Goal: Task Accomplishment & Management: Use online tool/utility

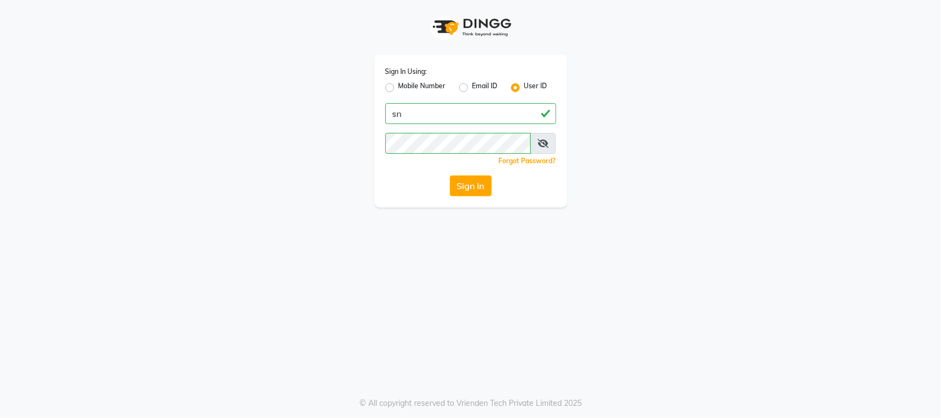
click at [468, 190] on button "Sign In" at bounding box center [471, 185] width 42 height 21
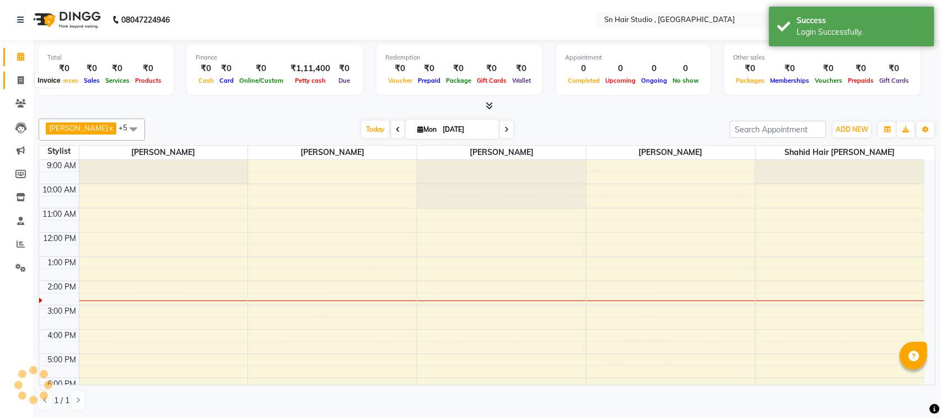
click at [18, 81] on icon at bounding box center [21, 80] width 6 height 8
select select "service"
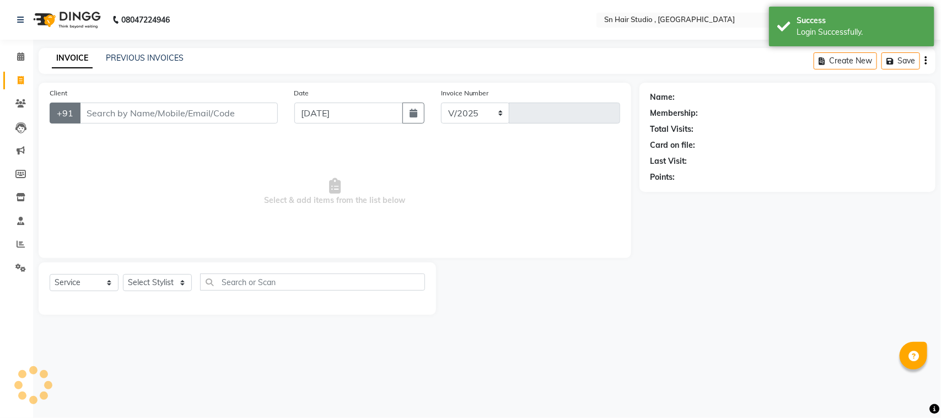
select select "6415"
type input "1462"
click at [112, 108] on input "Client" at bounding box center [178, 112] width 198 height 21
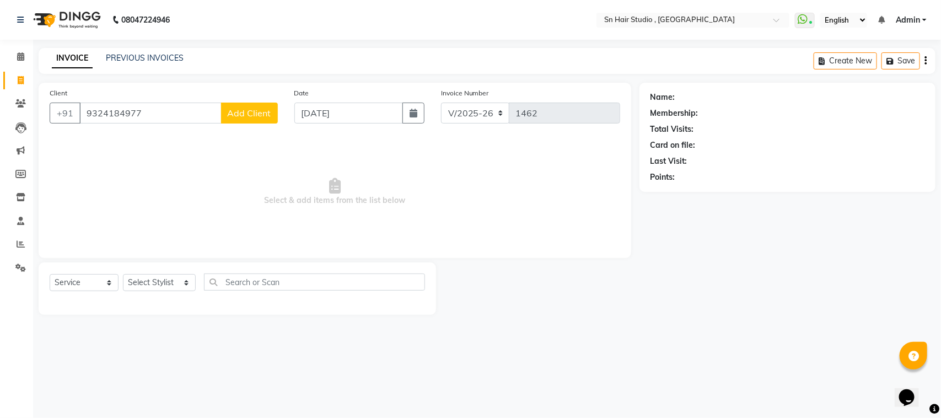
type input "9324184977"
click at [244, 103] on button "Add Client" at bounding box center [249, 112] width 57 height 21
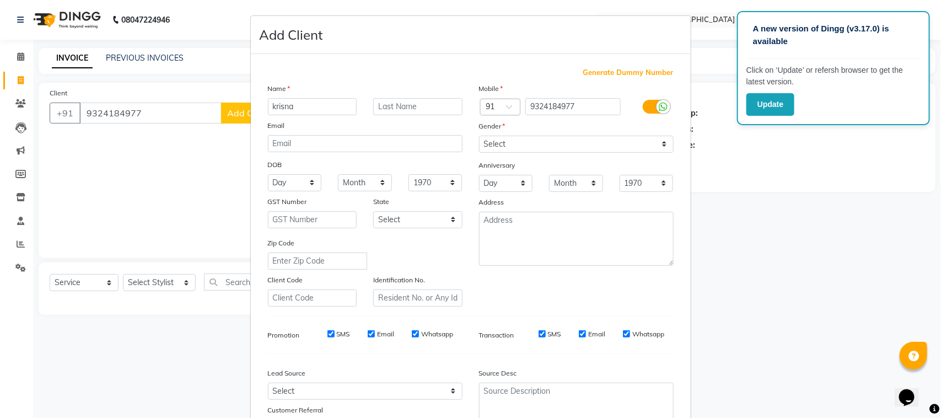
type input "krisna"
click at [403, 105] on input "text" at bounding box center [417, 106] width 89 height 17
type input "maradhe"
click at [295, 111] on input "krisna" at bounding box center [312, 106] width 89 height 17
type input "krishna"
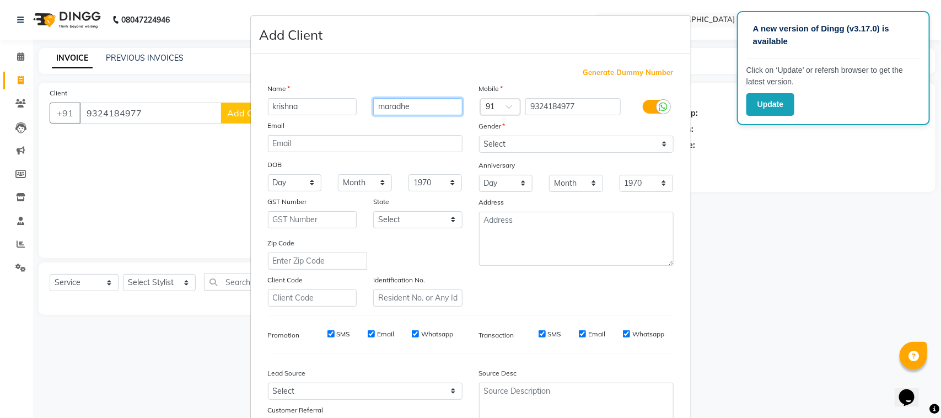
click at [417, 108] on input "maradhe" at bounding box center [417, 106] width 89 height 17
type input "m"
type input "[PERSON_NAME]"
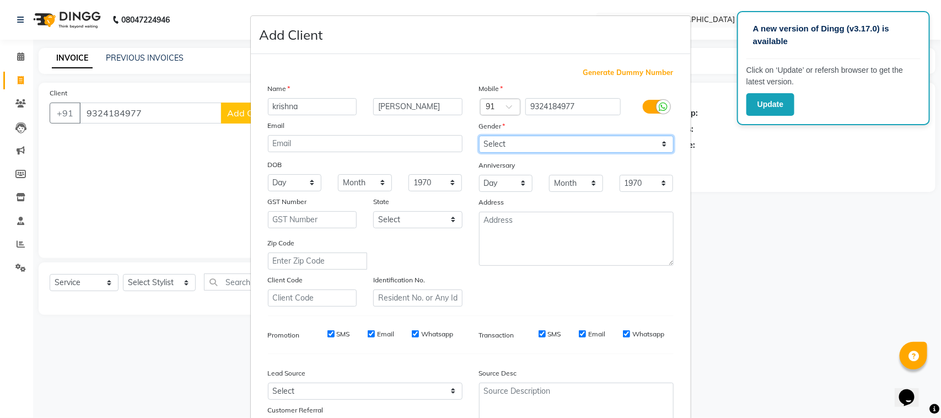
click at [508, 139] on select "Select [DEMOGRAPHIC_DATA] [DEMOGRAPHIC_DATA] Other Prefer Not To Say" at bounding box center [576, 144] width 195 height 17
select select "[DEMOGRAPHIC_DATA]"
click at [479, 136] on select "Select [DEMOGRAPHIC_DATA] [DEMOGRAPHIC_DATA] Other Prefer Not To Say" at bounding box center [576, 144] width 195 height 17
click at [775, 100] on button "Update" at bounding box center [770, 104] width 48 height 23
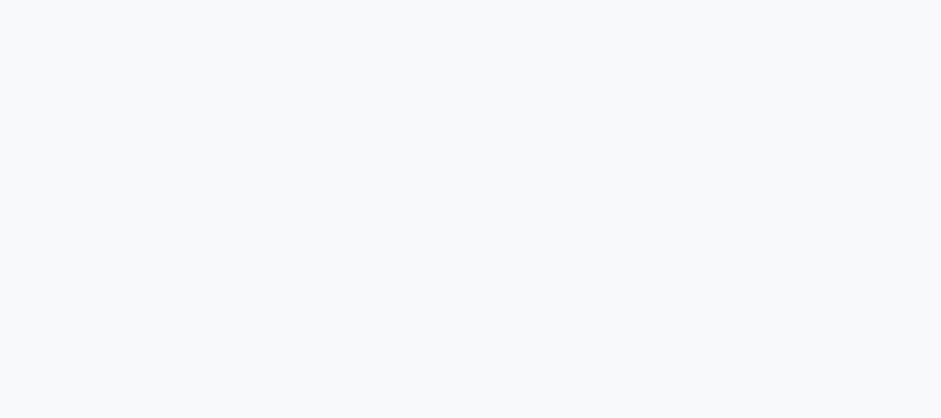
select select "service"
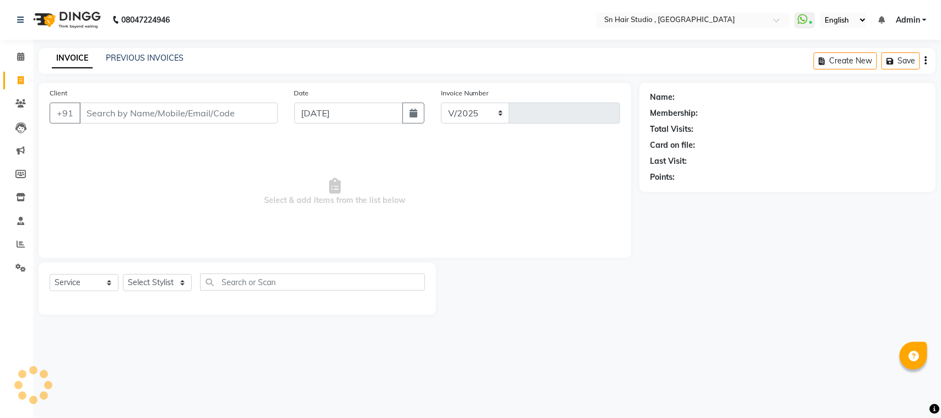
select select "6415"
type input "1462"
type input "9324184977"
click at [246, 115] on span "Add Client" at bounding box center [250, 112] width 44 height 11
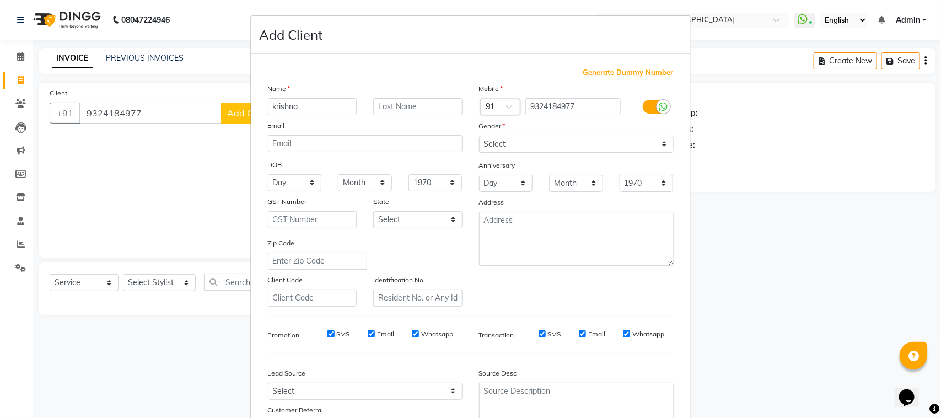
type input "krishna"
click at [401, 101] on input "text" at bounding box center [417, 106] width 89 height 17
type input "[PERSON_NAME]"
click at [506, 136] on select "Select [DEMOGRAPHIC_DATA] [DEMOGRAPHIC_DATA] Other Prefer Not To Say" at bounding box center [576, 144] width 195 height 17
select select "[DEMOGRAPHIC_DATA]"
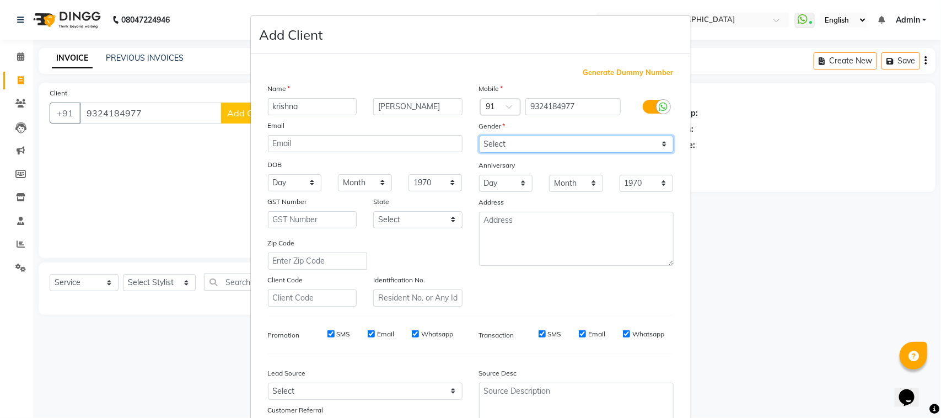
click at [479, 136] on select "Select [DEMOGRAPHIC_DATA] [DEMOGRAPHIC_DATA] Other Prefer Not To Say" at bounding box center [576, 144] width 195 height 17
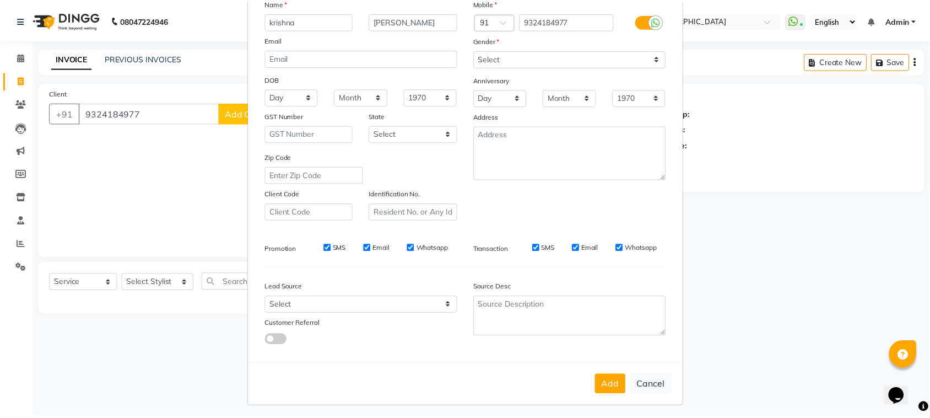
scroll to position [87, 0]
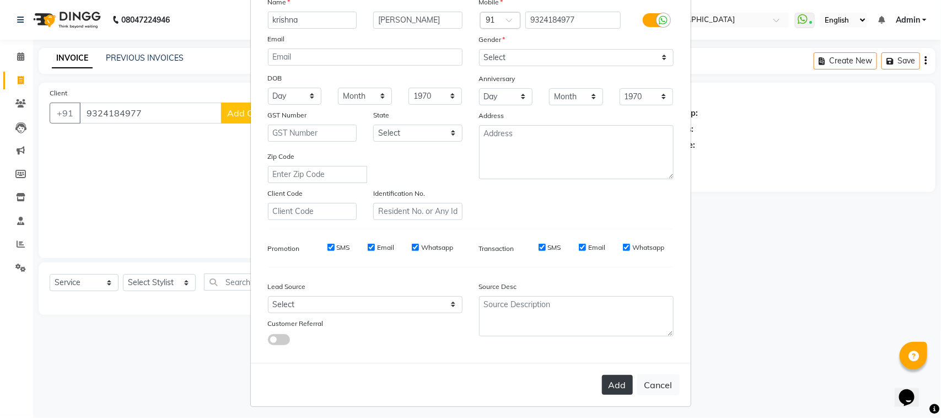
click at [612, 380] on button "Add" at bounding box center [617, 385] width 31 height 20
select select
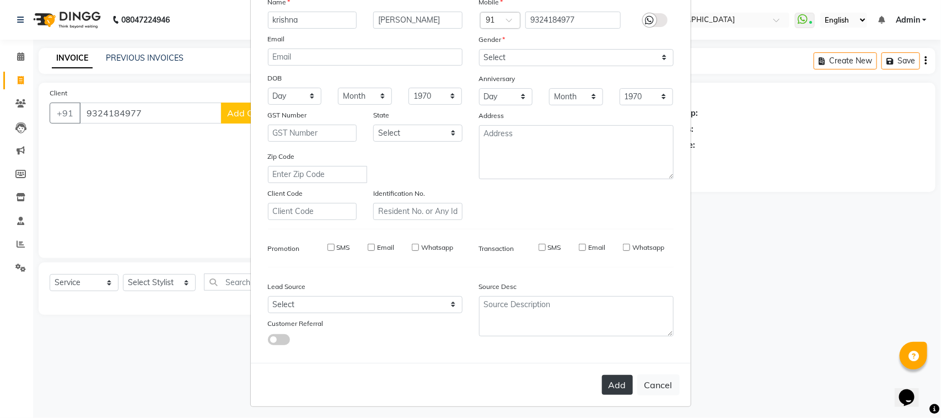
select select
checkbox input "false"
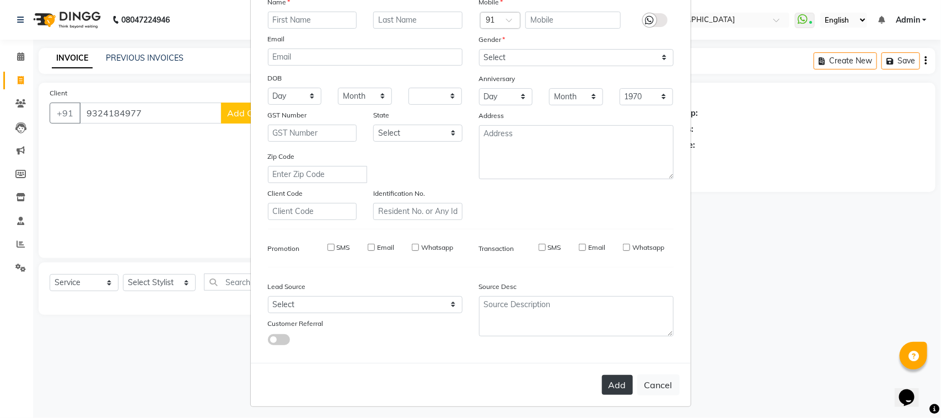
checkbox input "false"
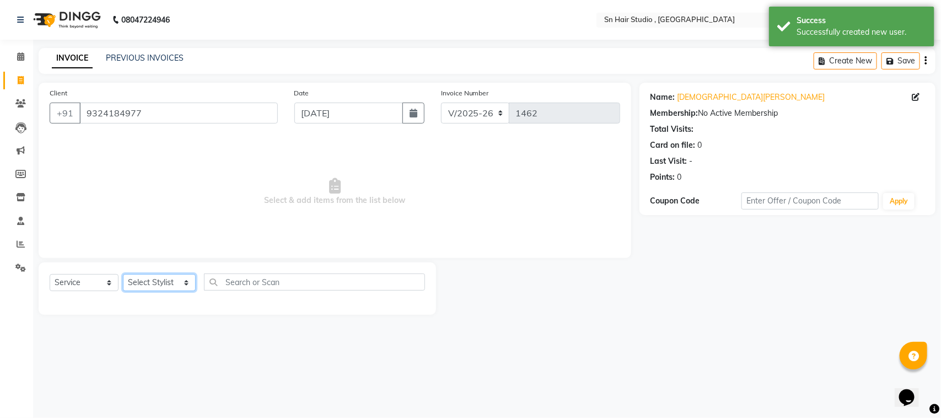
click at [147, 282] on select "Select Stylist Husain nishita pratiksha sajid shahid hair barber" at bounding box center [159, 282] width 73 height 17
select select "67678"
click at [123, 274] on select "Select Stylist Husain nishita pratiksha sajid shahid hair barber" at bounding box center [159, 282] width 73 height 17
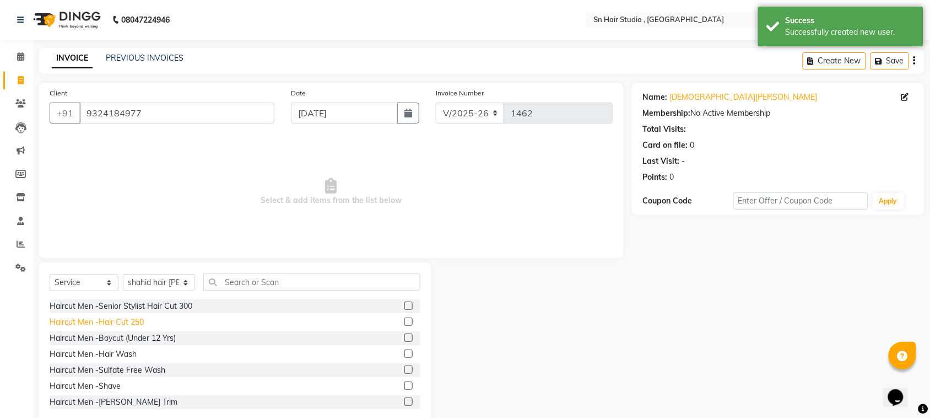
click at [90, 320] on div "Haircut Men -Hair Cut 250" at bounding box center [97, 322] width 94 height 12
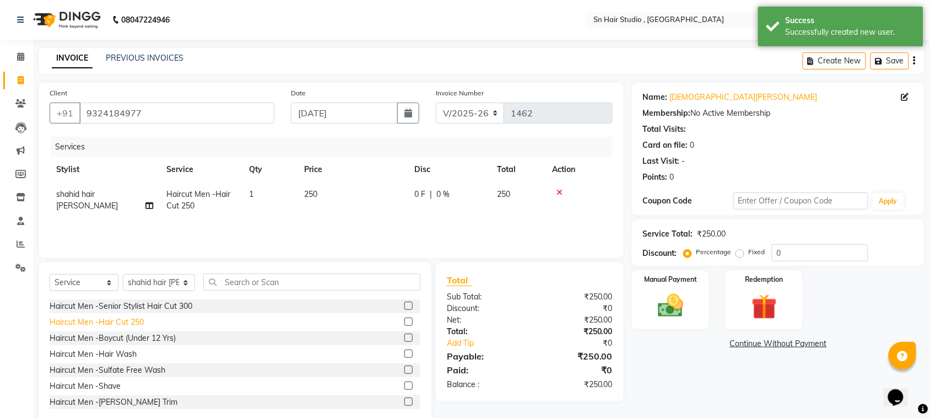
click at [90, 321] on div "Haircut Men -Hair Cut 250" at bounding box center [97, 322] width 94 height 12
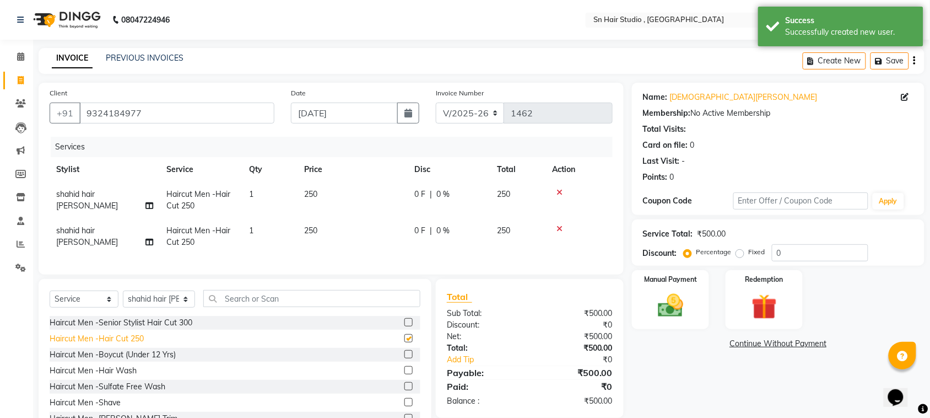
checkbox input "false"
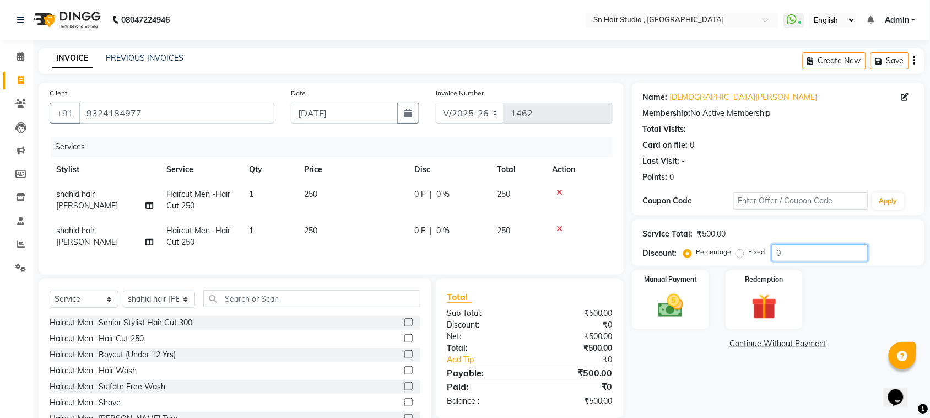
click at [813, 255] on input "0" at bounding box center [820, 252] width 96 height 17
type input "020"
click at [704, 292] on div "Manual Payment" at bounding box center [670, 300] width 80 height 62
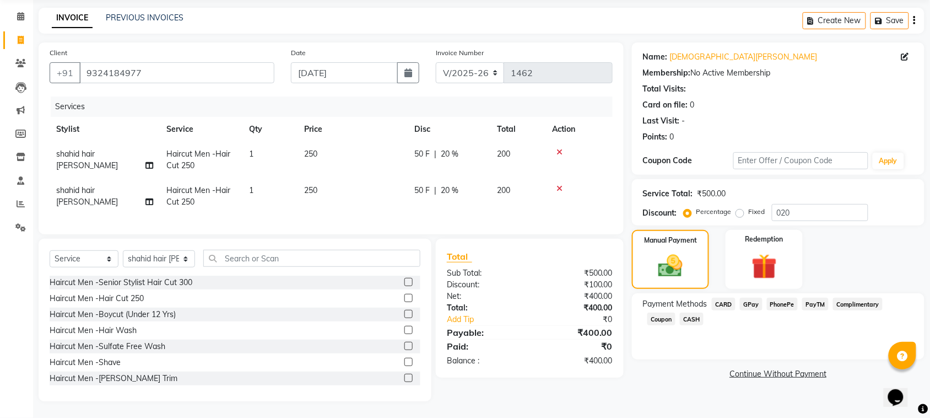
scroll to position [50, 0]
click at [747, 298] on span "GPay" at bounding box center [751, 304] width 23 height 13
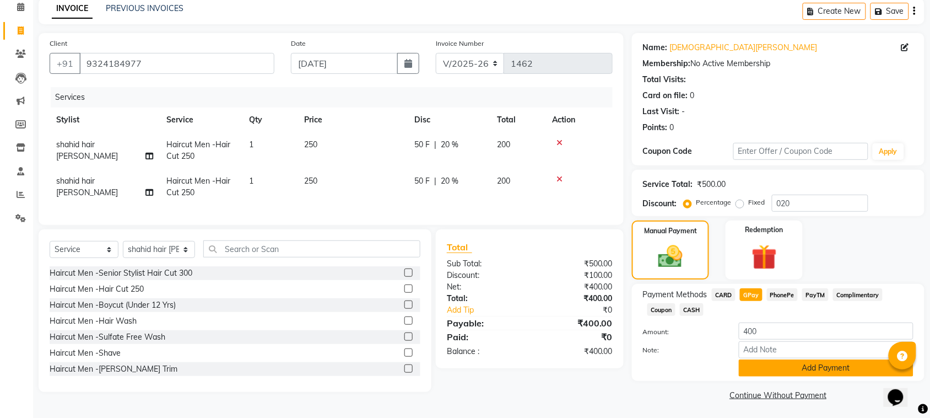
click at [764, 372] on button "Add Payment" at bounding box center [826, 367] width 175 height 17
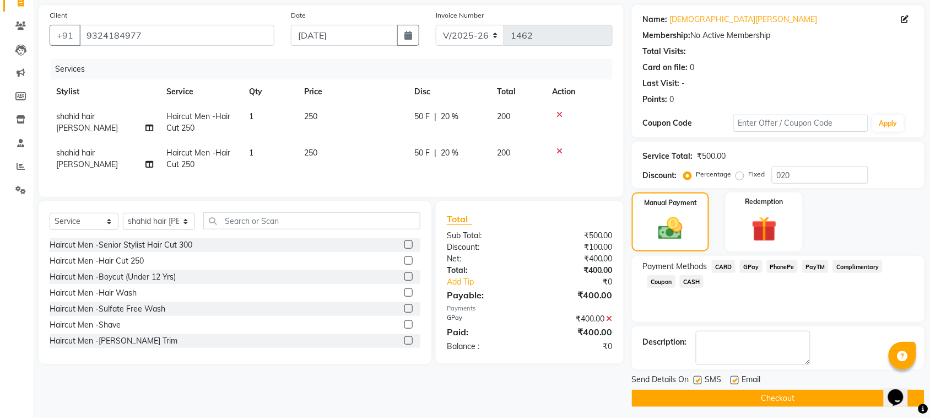
scroll to position [83, 0]
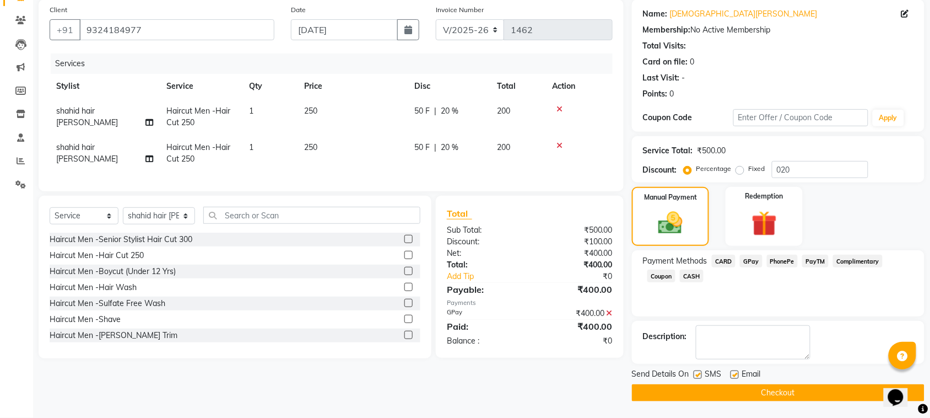
click at [778, 397] on button "Checkout" at bounding box center [778, 392] width 293 height 17
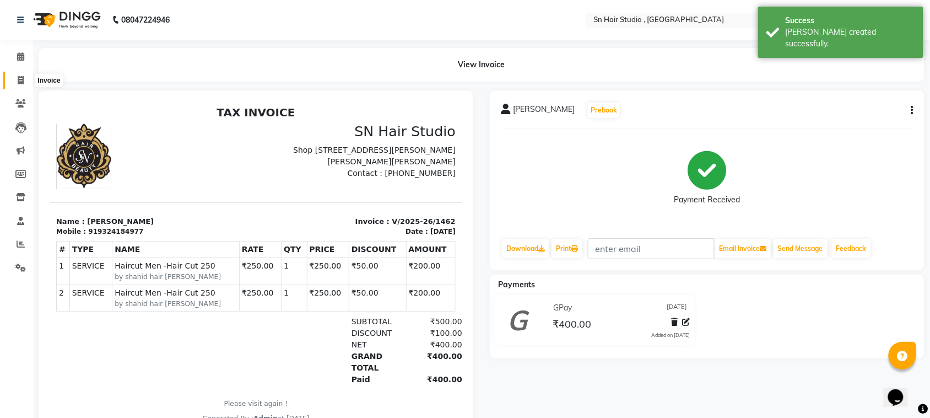
click at [15, 84] on span at bounding box center [20, 80] width 19 height 13
select select "6415"
select select "service"
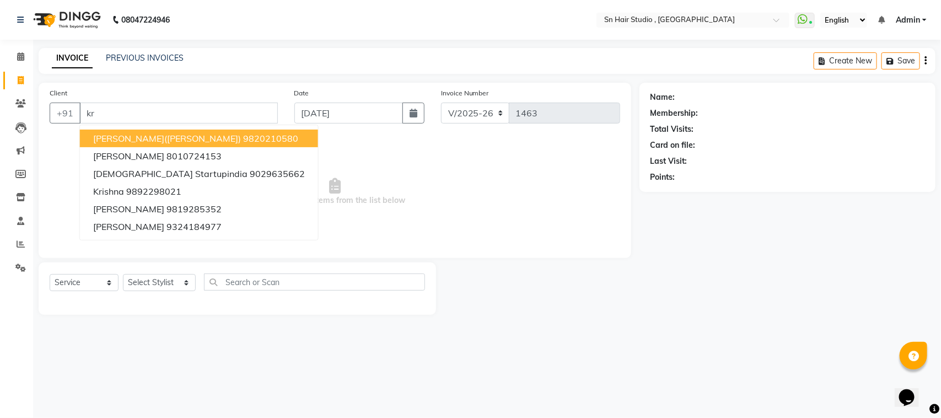
type input "k"
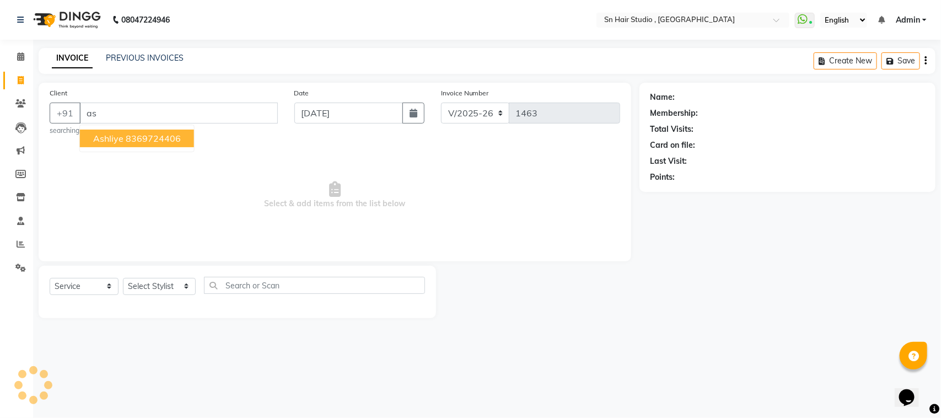
type input "a"
